Goal: Navigation & Orientation: Find specific page/section

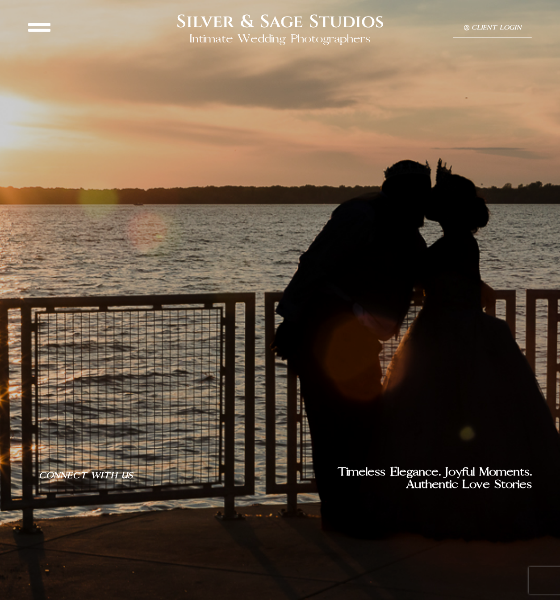
click at [40, 28] on icon at bounding box center [39, 27] width 22 height 22
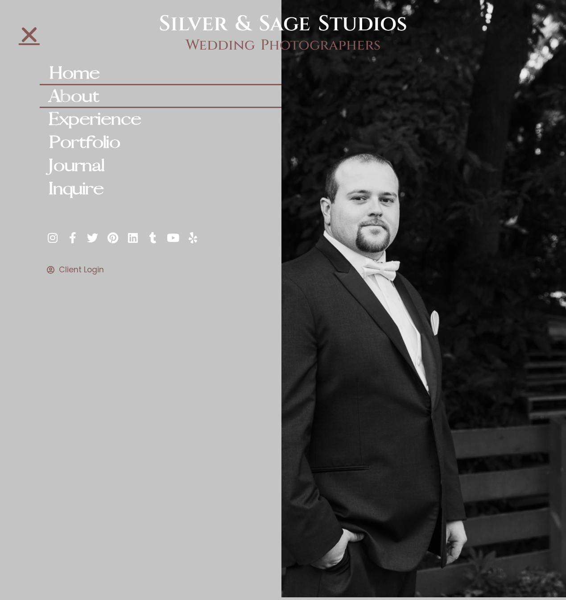
click at [75, 96] on link "About" at bounding box center [161, 96] width 242 height 23
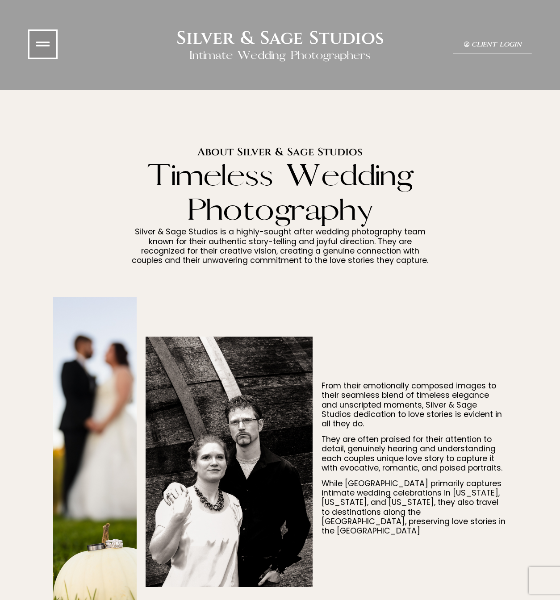
click at [46, 48] on icon at bounding box center [42, 43] width 13 height 13
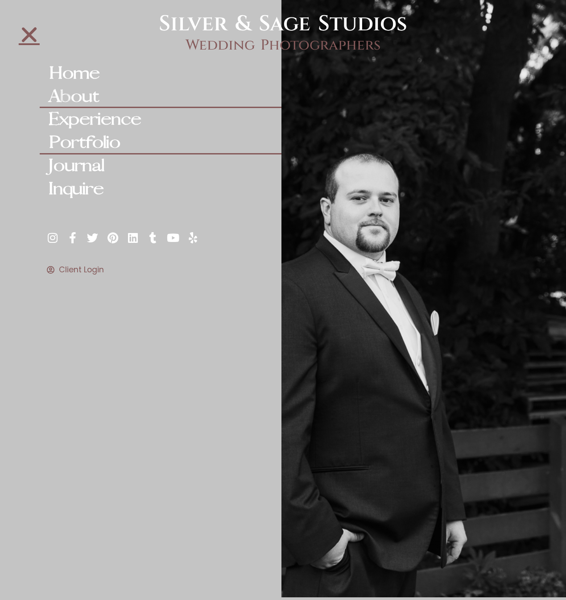
click at [77, 137] on link "Portfolio" at bounding box center [161, 142] width 242 height 23
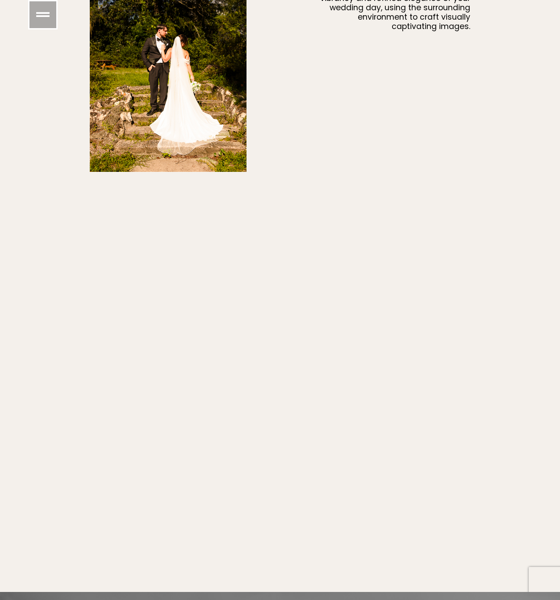
scroll to position [953, 0]
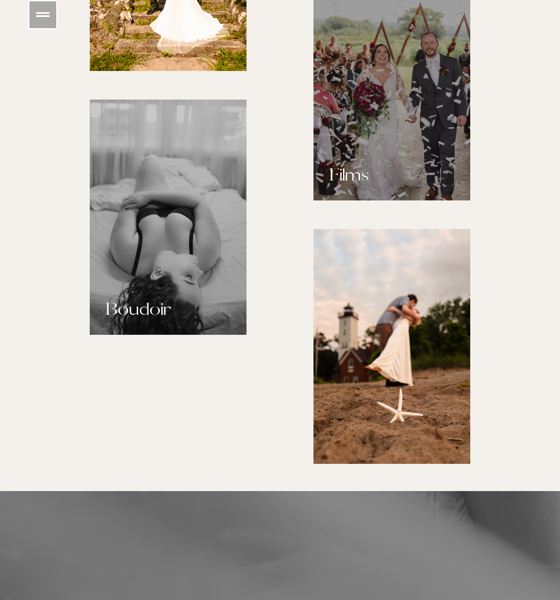
click at [133, 182] on img at bounding box center [168, 217] width 157 height 235
